Goal: Obtain resource: Download file/media

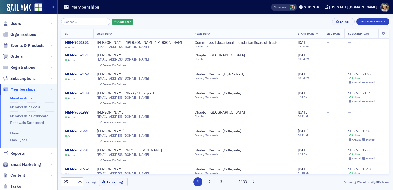
scroll to position [1, 0]
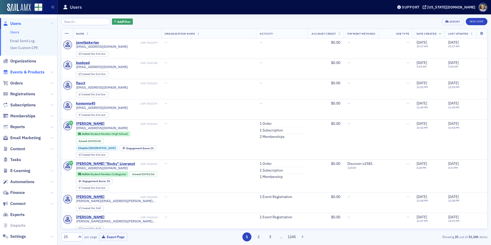
click at [31, 71] on span "Events & Products" at bounding box center [27, 72] width 34 height 6
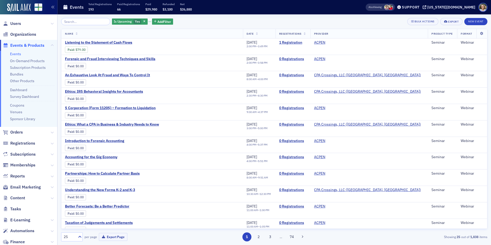
click at [16, 54] on link "Events" at bounding box center [15, 54] width 11 height 5
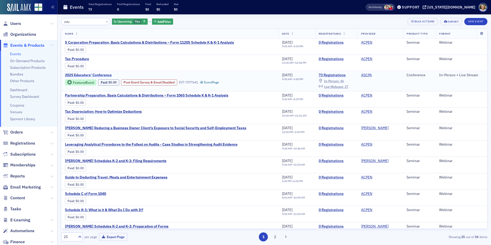
type input "edu"
click at [95, 76] on span "2025 Educators' Conference" at bounding box center [108, 75] width 86 height 5
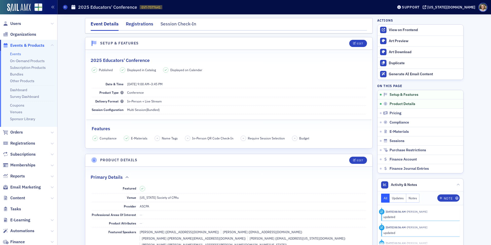
click at [135, 26] on div "Registrations" at bounding box center [139, 26] width 27 height 10
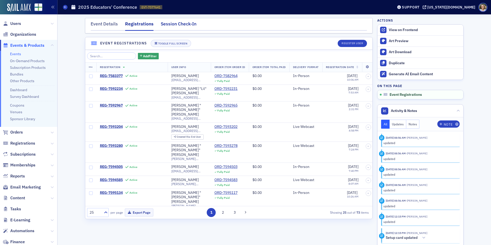
click at [181, 27] on div "Session Check-In" at bounding box center [179, 26] width 36 height 10
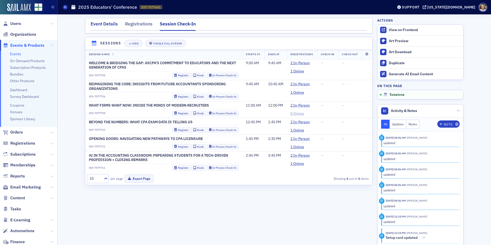
click at [112, 27] on div "Event Details" at bounding box center [104, 26] width 27 height 10
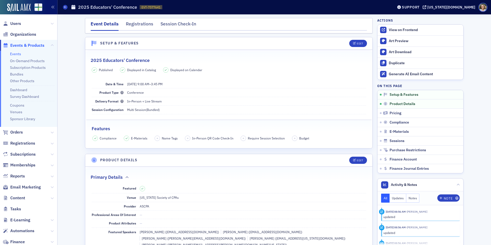
click at [112, 27] on div "Event Details" at bounding box center [105, 26] width 28 height 10
click at [64, 9] on span at bounding box center [65, 7] width 5 height 5
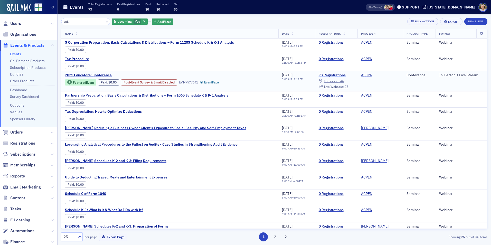
click at [336, 74] on link "73 Registrations" at bounding box center [336, 75] width 35 height 5
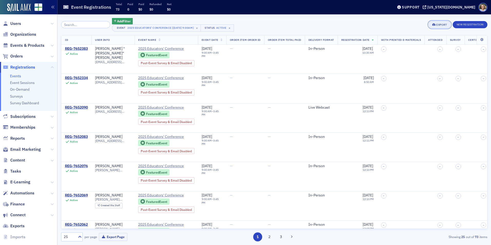
click at [438, 27] on button "Export" at bounding box center [440, 24] width 22 height 7
click at [433, 32] on h3 "Export" at bounding box center [422, 32] width 48 height 5
click at [438, 27] on button "Export" at bounding box center [440, 24] width 22 height 7
click at [425, 41] on button "Export All ( 73 Event Registrations )" at bounding box center [423, 42] width 56 height 8
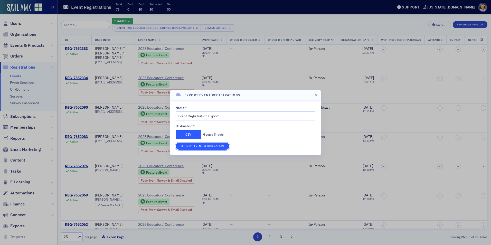
click at [210, 146] on button "Export 73 Event Registrations" at bounding box center [203, 146] width 54 height 7
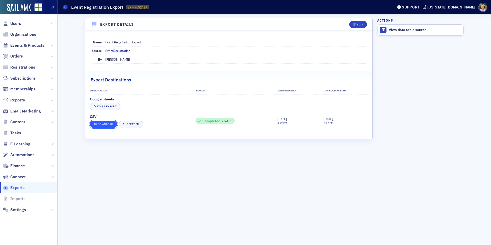
click at [112, 126] on link "Download" at bounding box center [103, 124] width 27 height 7
click at [261, 161] on div "Export Details Edit Name Event Registration Export Source EventRegistration By …" at bounding box center [229, 130] width 288 height 224
click at [401, 30] on div "View data table source" at bounding box center [425, 30] width 72 height 5
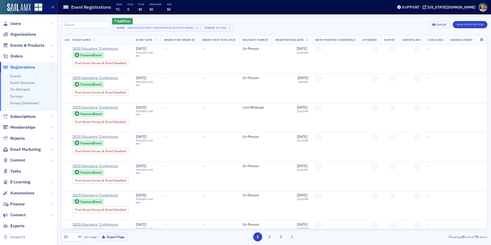
scroll to position [0, 77]
click at [479, 39] on icon at bounding box center [482, 39] width 11 height 3
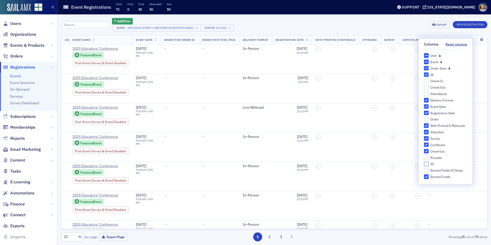
click at [427, 164] on input "ID" at bounding box center [426, 164] width 5 height 5
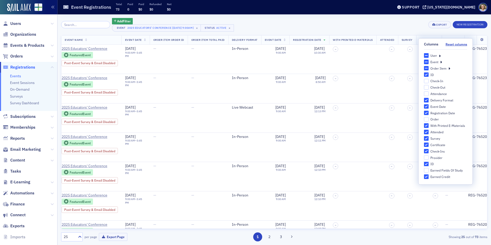
click at [427, 164] on input "ID" at bounding box center [426, 164] width 5 height 5
checkbox input "false"
click at [279, 29] on div "Add Filter Event 2025 Educators' Conference [[DATE] 9:00am] × Status Active × E…" at bounding box center [274, 25] width 427 height 14
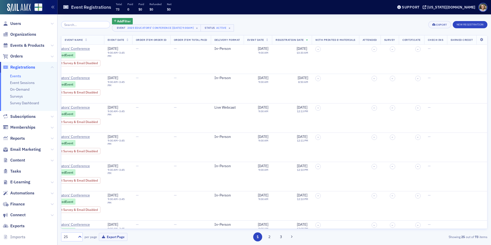
scroll to position [0, 105]
click at [439, 26] on div "Export" at bounding box center [442, 24] width 11 height 3
click at [371, 26] on div "Add Filter Event 2025 Educators' Conference [[DATE] 9:00am] × Status Active × E…" at bounding box center [274, 25] width 427 height 14
